Goal: Task Accomplishment & Management: Complete application form

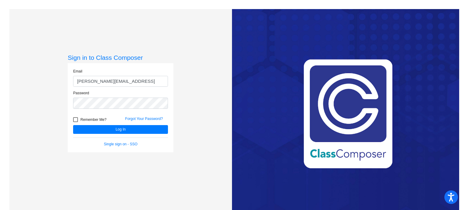
type input "[EMAIL_ADDRESS][DOMAIN_NAME]"
click at [73, 125] on button "Log In" at bounding box center [120, 129] width 95 height 9
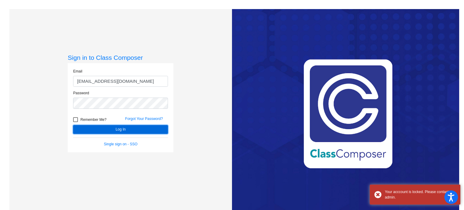
click at [92, 129] on button "Log In" at bounding box center [120, 129] width 95 height 9
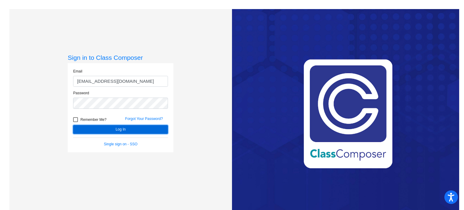
click at [125, 129] on button "Log In" at bounding box center [120, 129] width 95 height 9
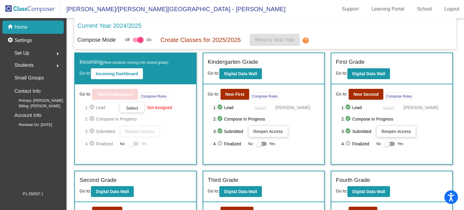
click at [41, 52] on div "Set Up arrow_right" at bounding box center [35, 53] width 58 height 12
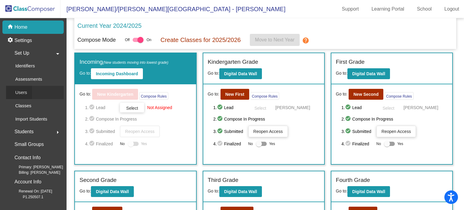
click at [30, 90] on div "Users" at bounding box center [19, 92] width 26 height 13
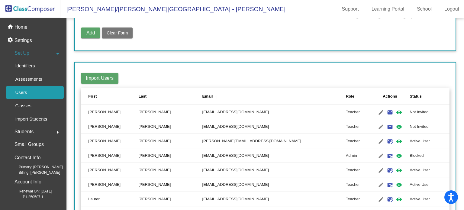
scroll to position [41, 0]
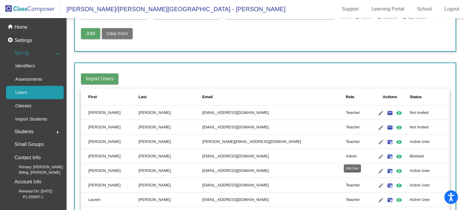
click at [377, 157] on mat-icon "edit" at bounding box center [380, 156] width 7 height 7
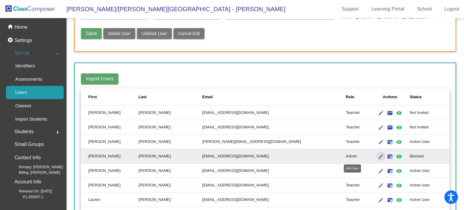
type input "[PERSON_NAME]"
type input "[EMAIL_ADDRESS][DOMAIN_NAME]"
radio input "true"
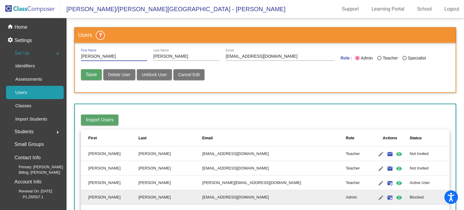
click at [150, 72] on span "Unblock User" at bounding box center [154, 74] width 25 height 5
radio input "false"
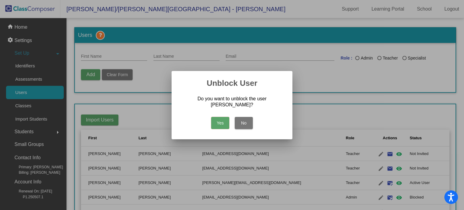
click at [220, 122] on button "Yes" at bounding box center [220, 123] width 18 height 12
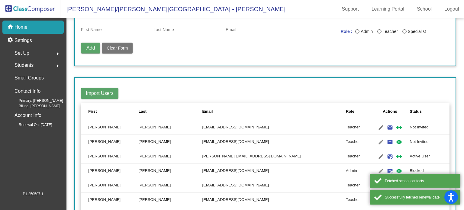
scroll to position [37, 0]
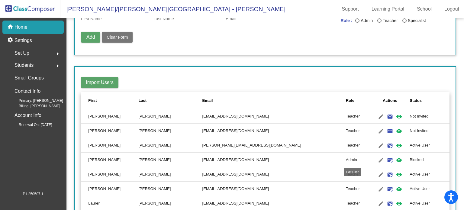
click at [377, 161] on mat-icon "edit" at bounding box center [380, 159] width 7 height 7
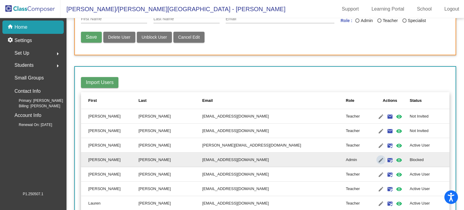
type input "[PERSON_NAME]"
type input "[EMAIL_ADDRESS][DOMAIN_NAME]"
radio input "true"
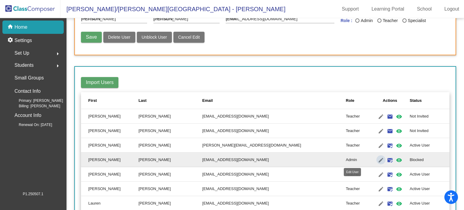
scroll to position [0, 0]
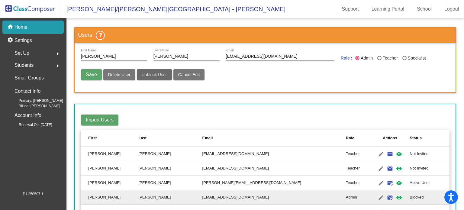
click at [145, 76] on span "Unblock User" at bounding box center [154, 74] width 25 height 5
radio input "false"
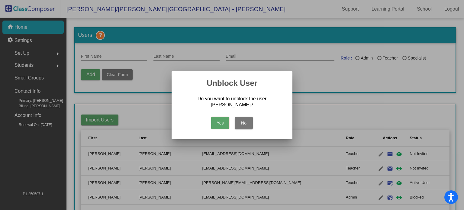
click at [219, 121] on button "Yes" at bounding box center [220, 123] width 18 height 12
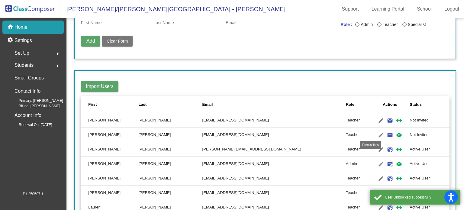
scroll to position [36, 0]
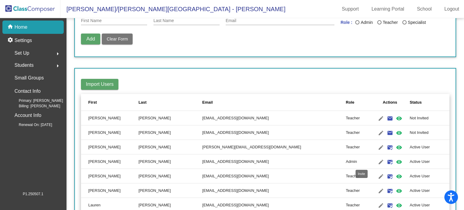
click at [386, 160] on mat-icon "mark_email_read" at bounding box center [389, 161] width 7 height 7
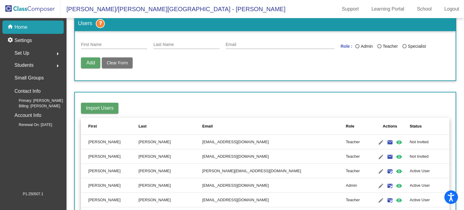
scroll to position [0, 0]
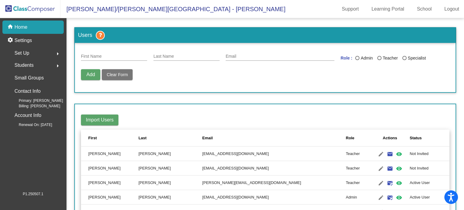
click at [23, 27] on p "Home" at bounding box center [20, 27] width 13 height 7
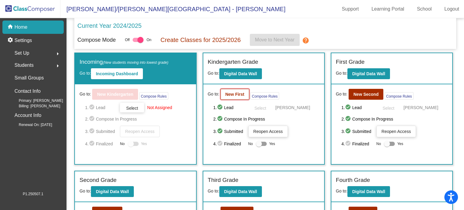
click at [230, 95] on b "New First" at bounding box center [234, 94] width 19 height 5
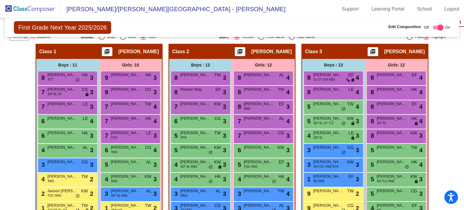
scroll to position [155, 0]
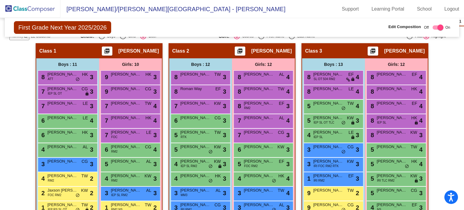
click at [0, 0] on div "Girls: 10" at bounding box center [0, 0] width 0 height 0
click at [75, 46] on div "Class 1 picture_as_pdf [PERSON_NAME]" at bounding box center [99, 51] width 126 height 14
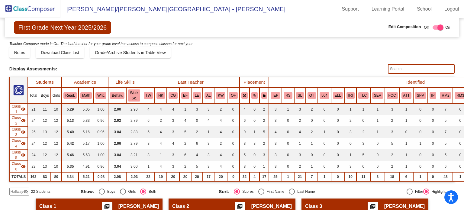
click at [24, 191] on mat-icon "visibility_off" at bounding box center [25, 191] width 5 height 5
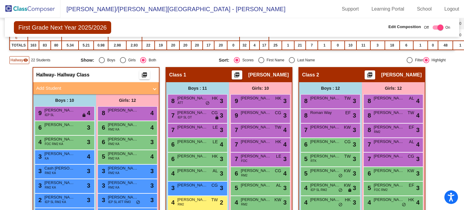
scroll to position [134, 0]
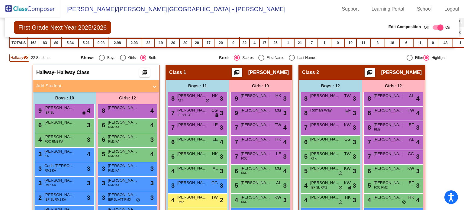
click at [128, 86] on mat-panel-title "Add Student" at bounding box center [92, 85] width 112 height 7
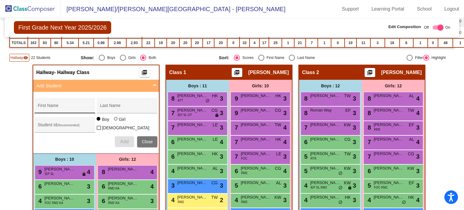
click at [65, 103] on div "First Name" at bounding box center [65, 107] width 54 height 12
type input "[PERSON_NAME]"
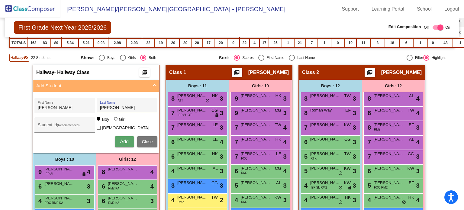
type input "[PERSON_NAME]"
click at [127, 139] on span "Add" at bounding box center [124, 141] width 8 height 5
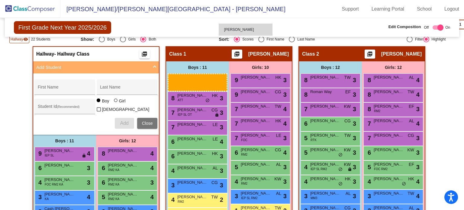
scroll to position [150, 0]
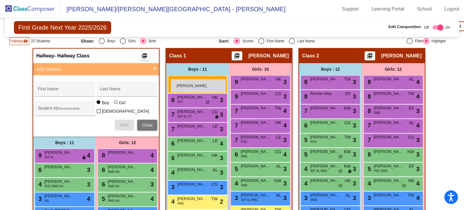
drag, startPoint x: 72, startPoint y: 158, endPoint x: 171, endPoint y: 79, distance: 126.5
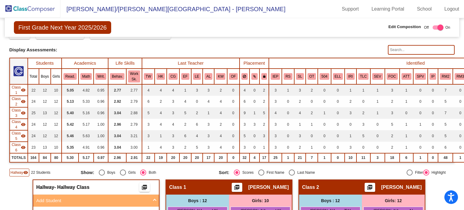
scroll to position [0, 0]
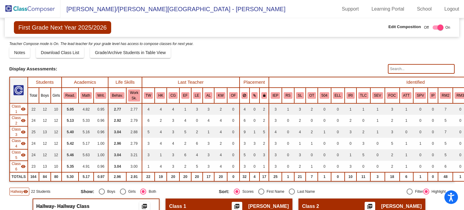
click at [36, 14] on img at bounding box center [30, 9] width 60 height 18
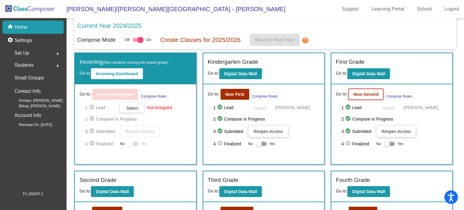
click at [364, 92] on b "New Second" at bounding box center [365, 94] width 25 height 5
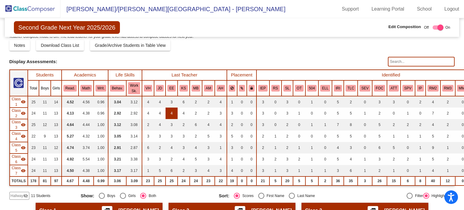
scroll to position [19, 0]
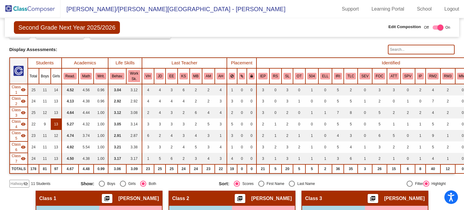
click at [56, 122] on td "13" at bounding box center [56, 123] width 11 height 11
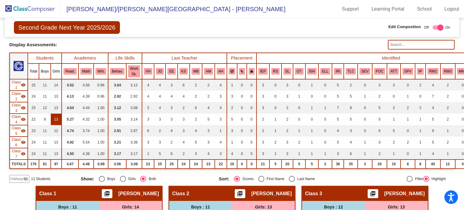
scroll to position [25, 0]
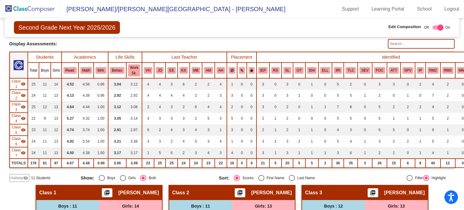
click at [20, 175] on span "Hallway" at bounding box center [17, 177] width 13 height 5
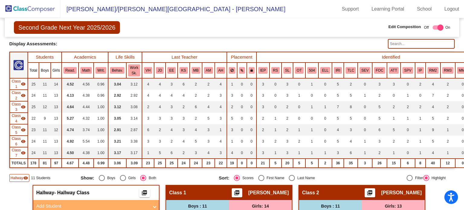
scroll to position [87, 0]
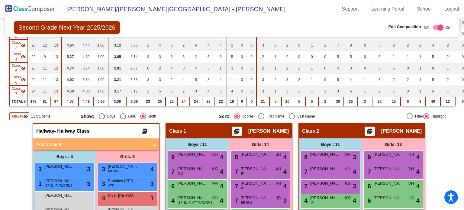
click at [80, 143] on mat-panel-title "Add Student" at bounding box center [92, 144] width 112 height 7
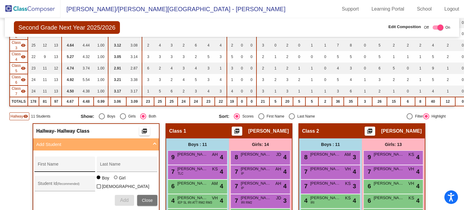
click at [75, 164] on input "First Name" at bounding box center [65, 166] width 54 height 5
type input "Aria"
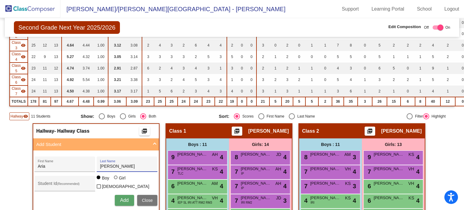
type input "[PERSON_NAME]"
click at [114, 179] on div at bounding box center [116, 178] width 4 height 4
click at [116, 180] on input "Girl" at bounding box center [116, 180] width 0 height 0
radio input "true"
click at [124, 198] on span "Add" at bounding box center [124, 200] width 8 height 5
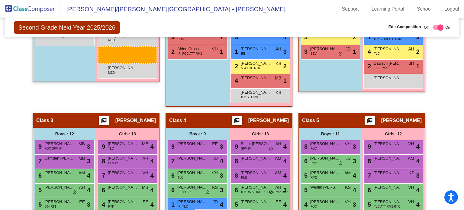
scroll to position [338, 0]
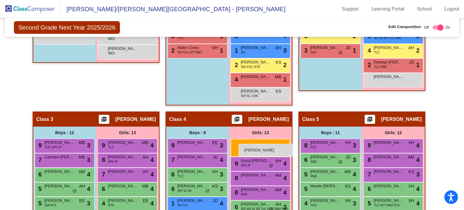
drag, startPoint x: 128, startPoint y: 133, endPoint x: 239, endPoint y: 144, distance: 111.1
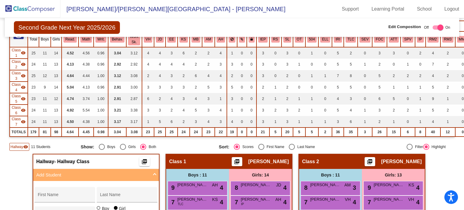
scroll to position [0, 0]
